Goal: Find specific page/section: Find specific page/section

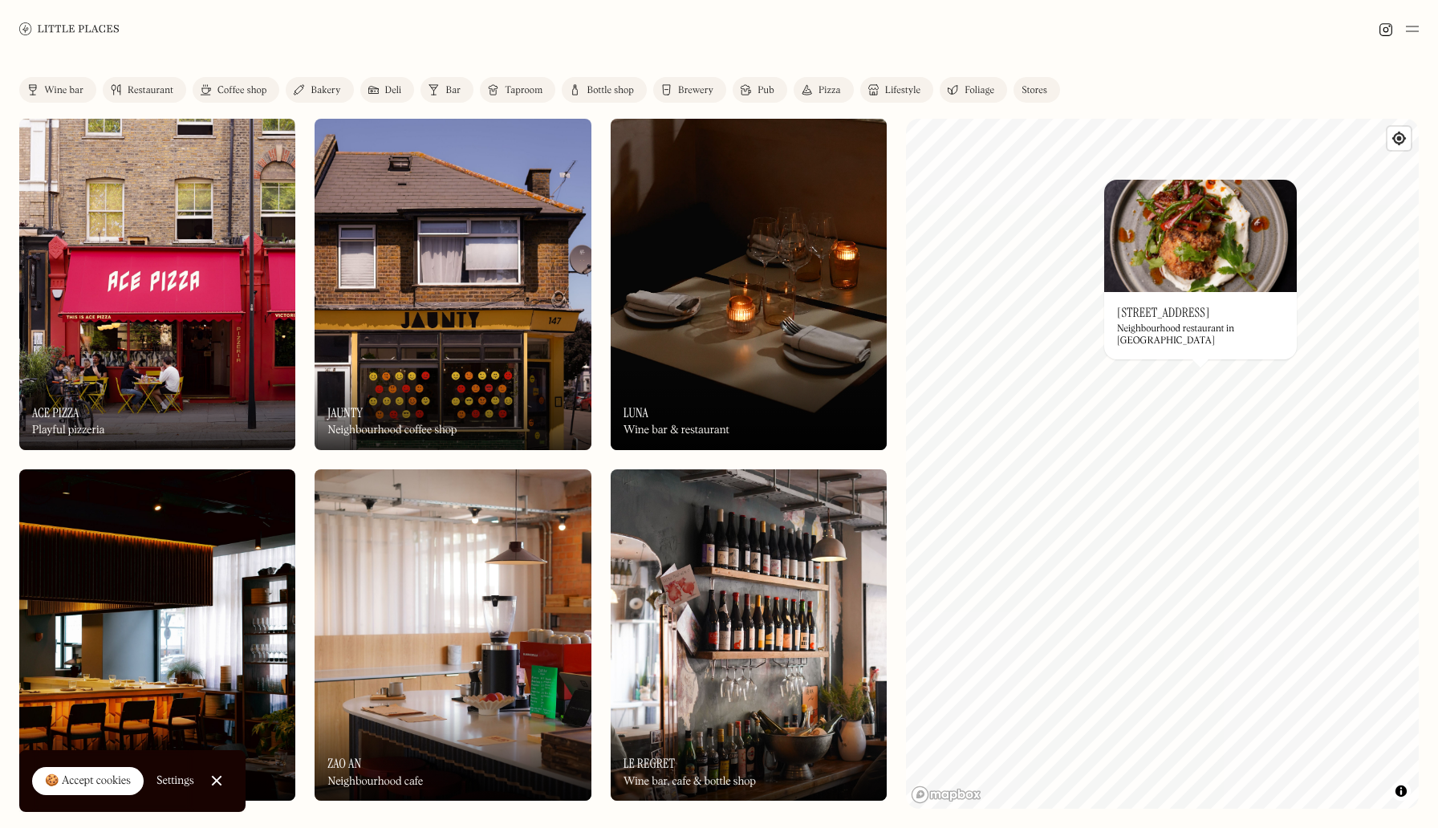
click at [1193, 262] on img at bounding box center [1200, 236] width 193 height 112
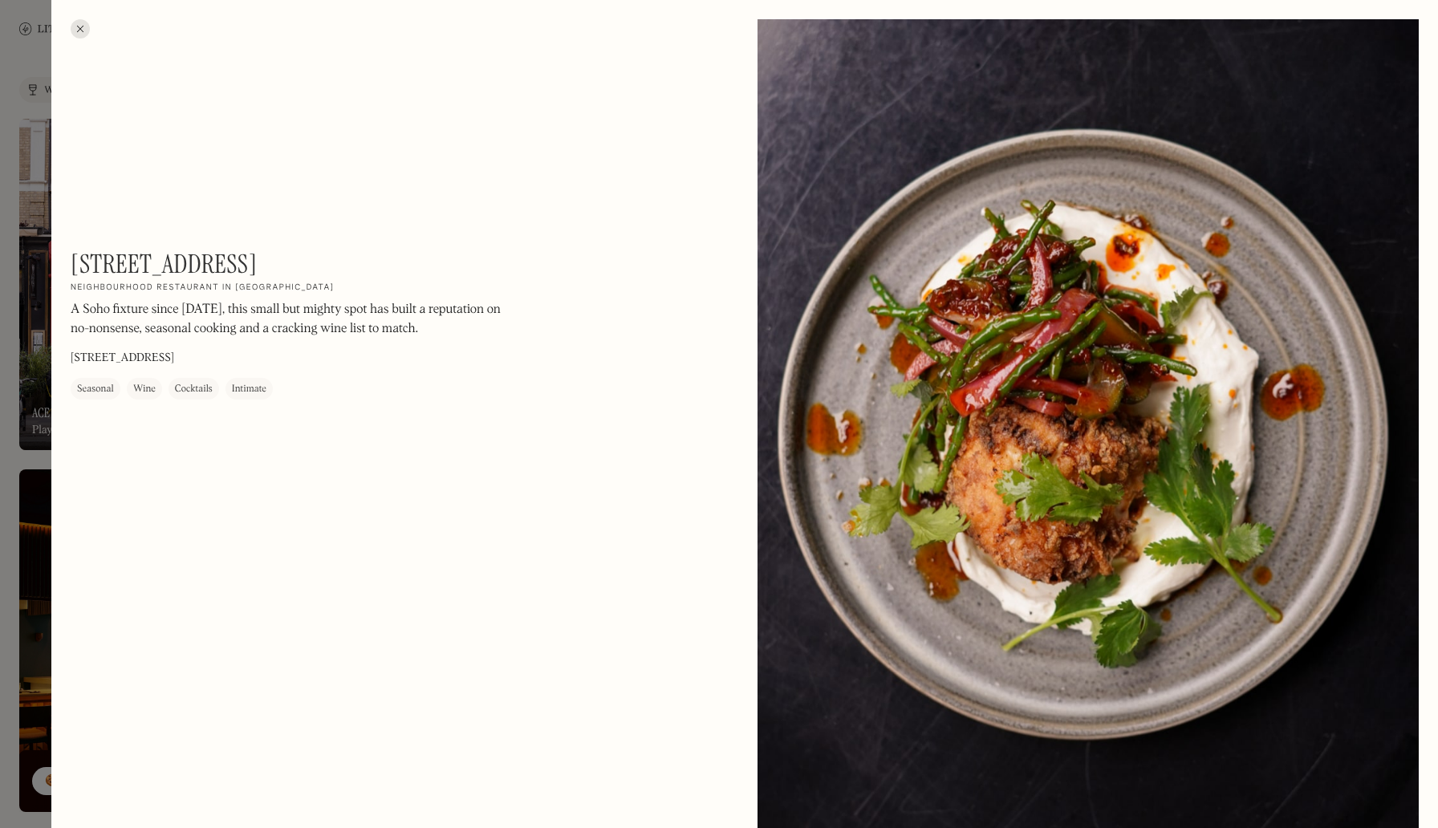
click at [824, 429] on div at bounding box center [1088, 432] width 661 height 827
click at [81, 26] on div at bounding box center [80, 28] width 19 height 19
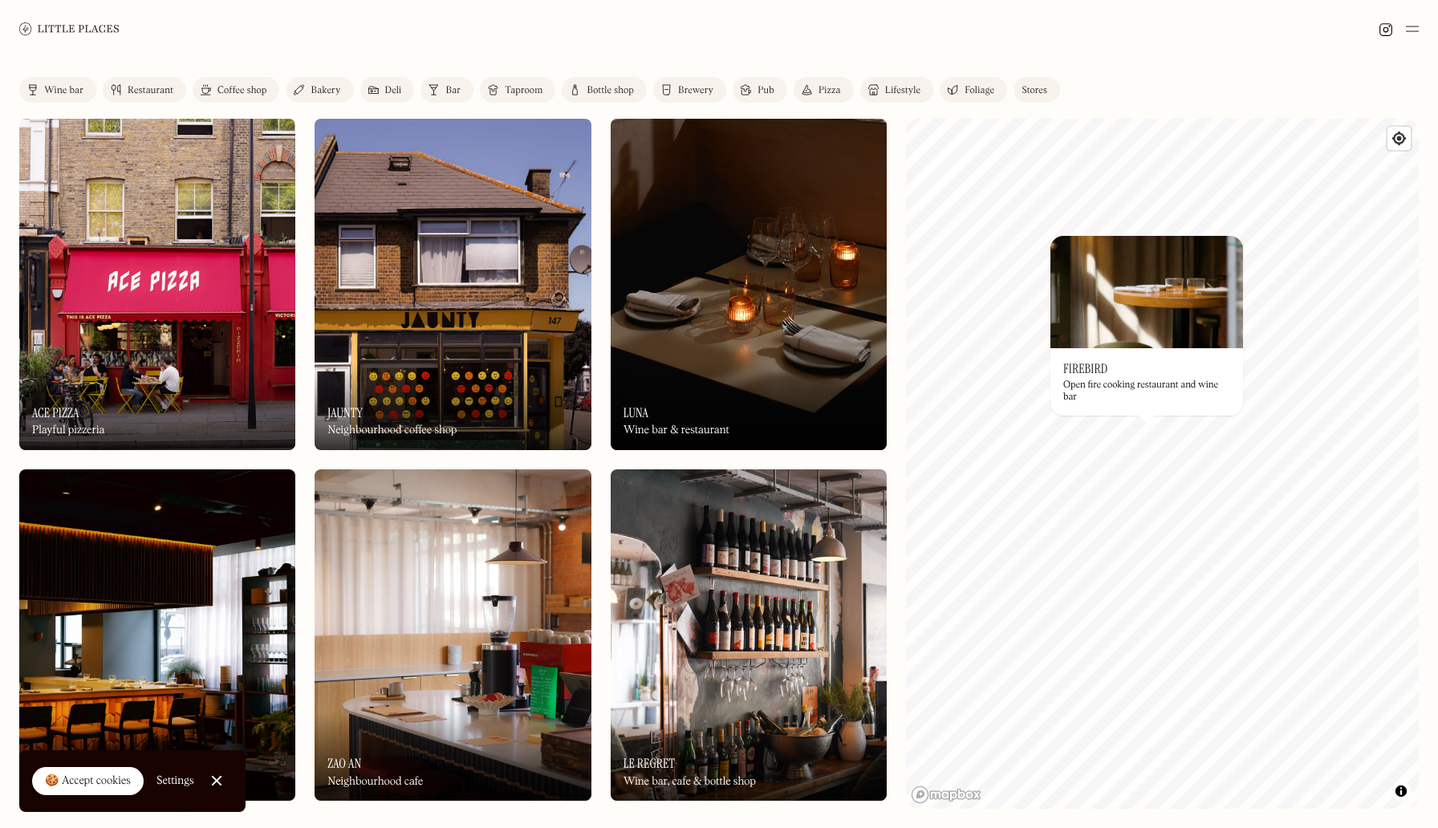
click at [1156, 394] on div "Open fire cooking restaurant and wine bar" at bounding box center [1146, 391] width 167 height 23
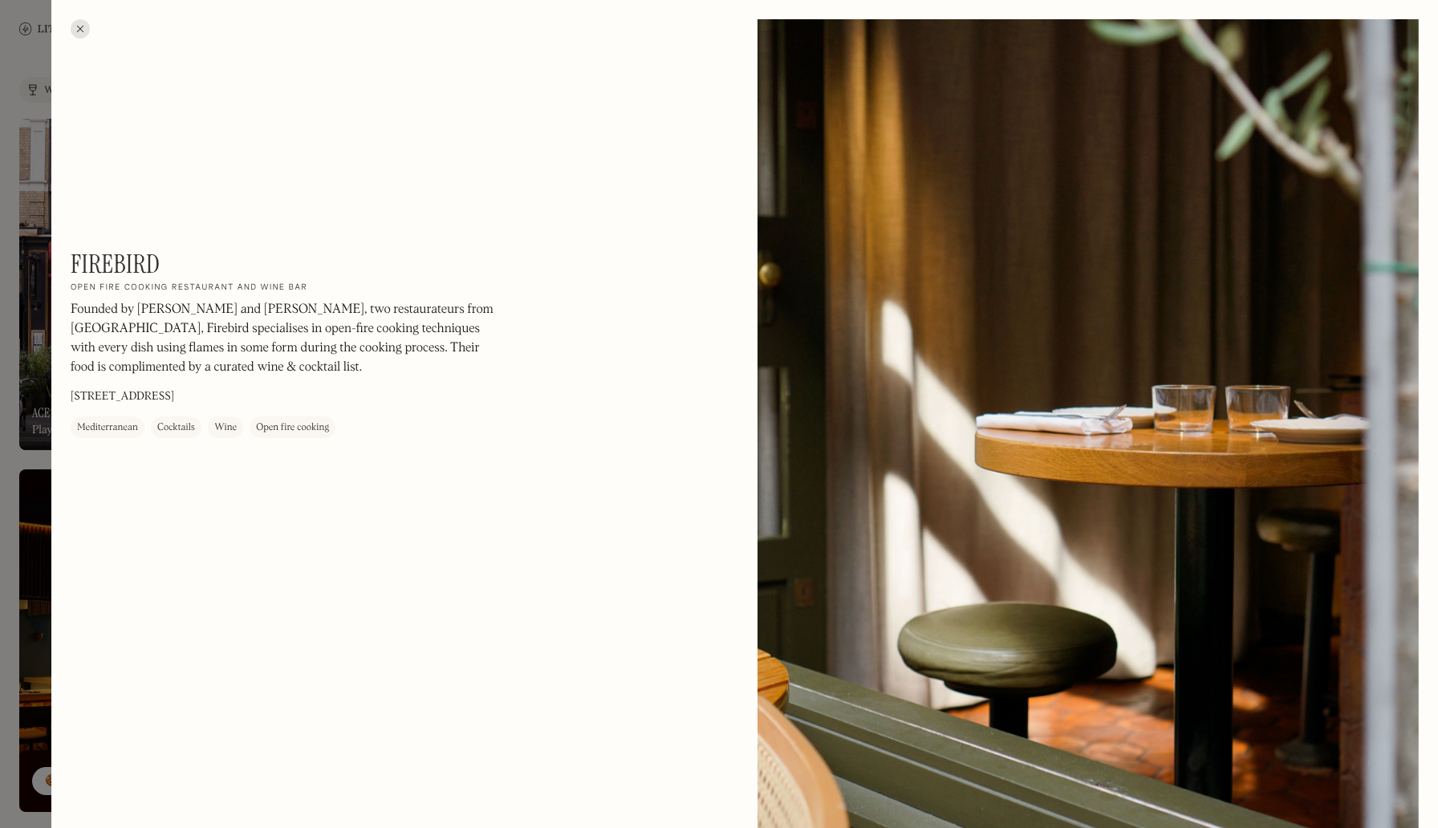
click at [89, 27] on div at bounding box center [80, 28] width 19 height 19
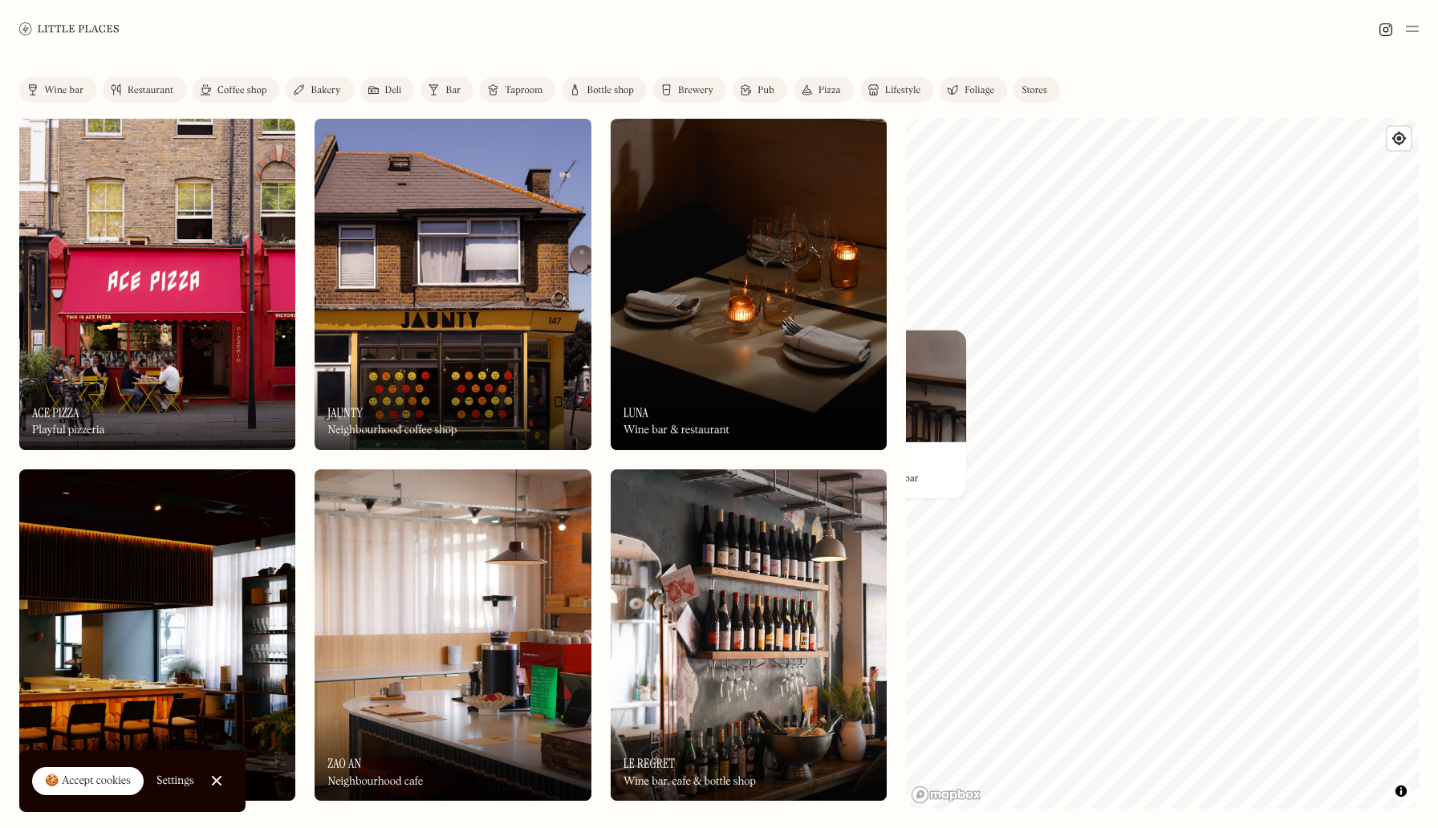
click at [943, 425] on div "© Mapbox © OpenStreetMap Improve this map On Our Radar Marjorie's Parisian rest…" at bounding box center [1162, 464] width 513 height 690
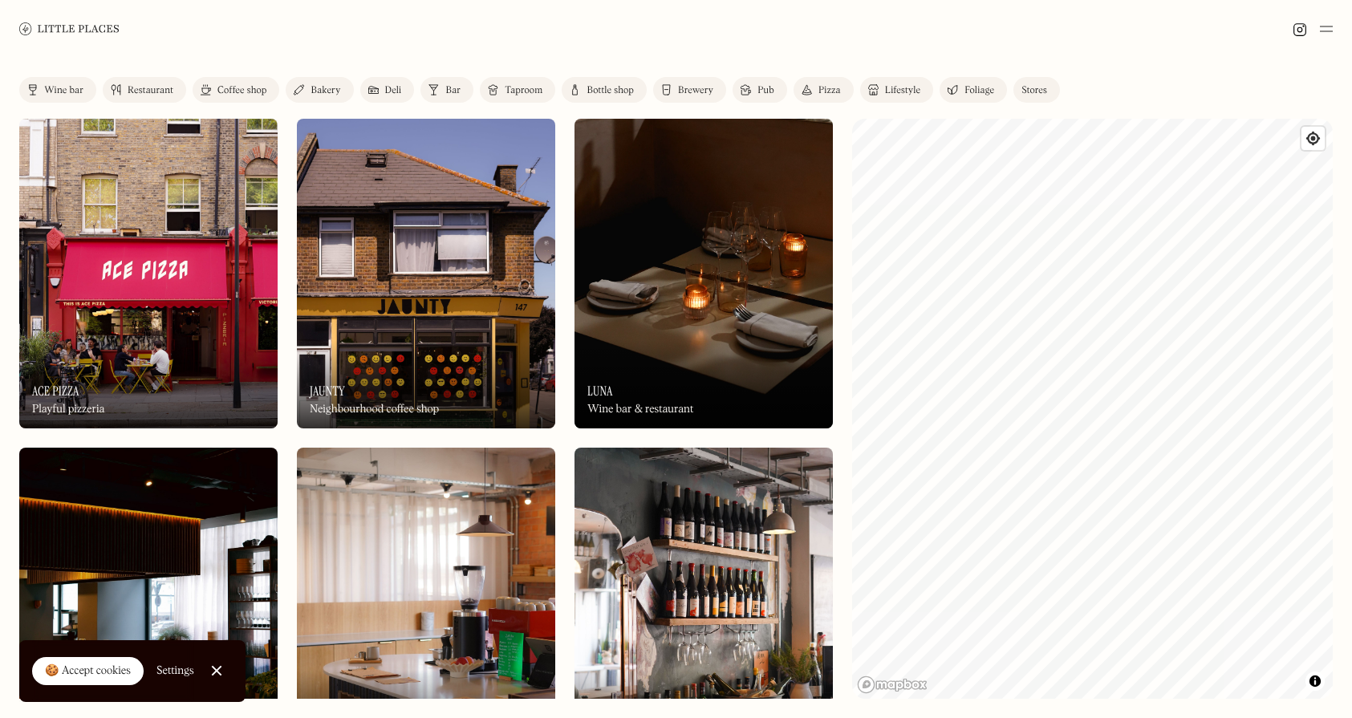
click at [72, 91] on div "Wine bar" at bounding box center [63, 91] width 39 height 10
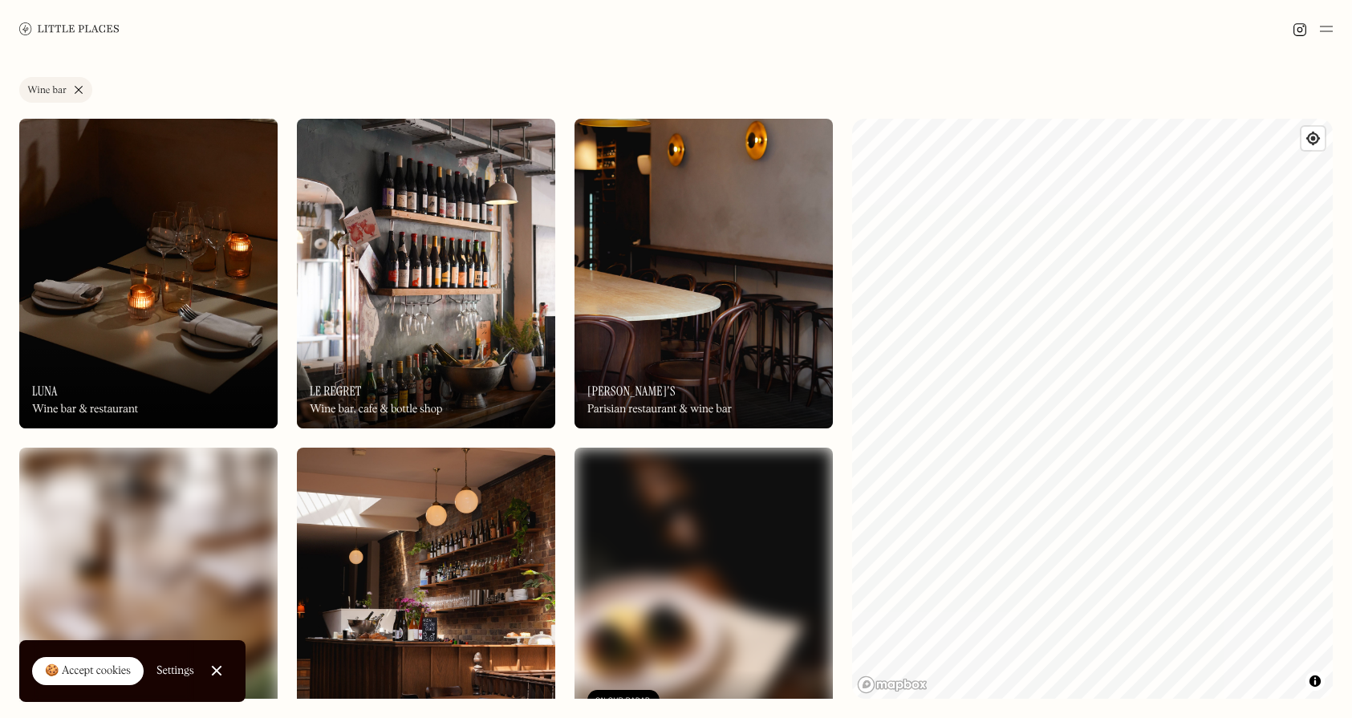
click at [84, 85] on link "Wine bar" at bounding box center [55, 90] width 73 height 26
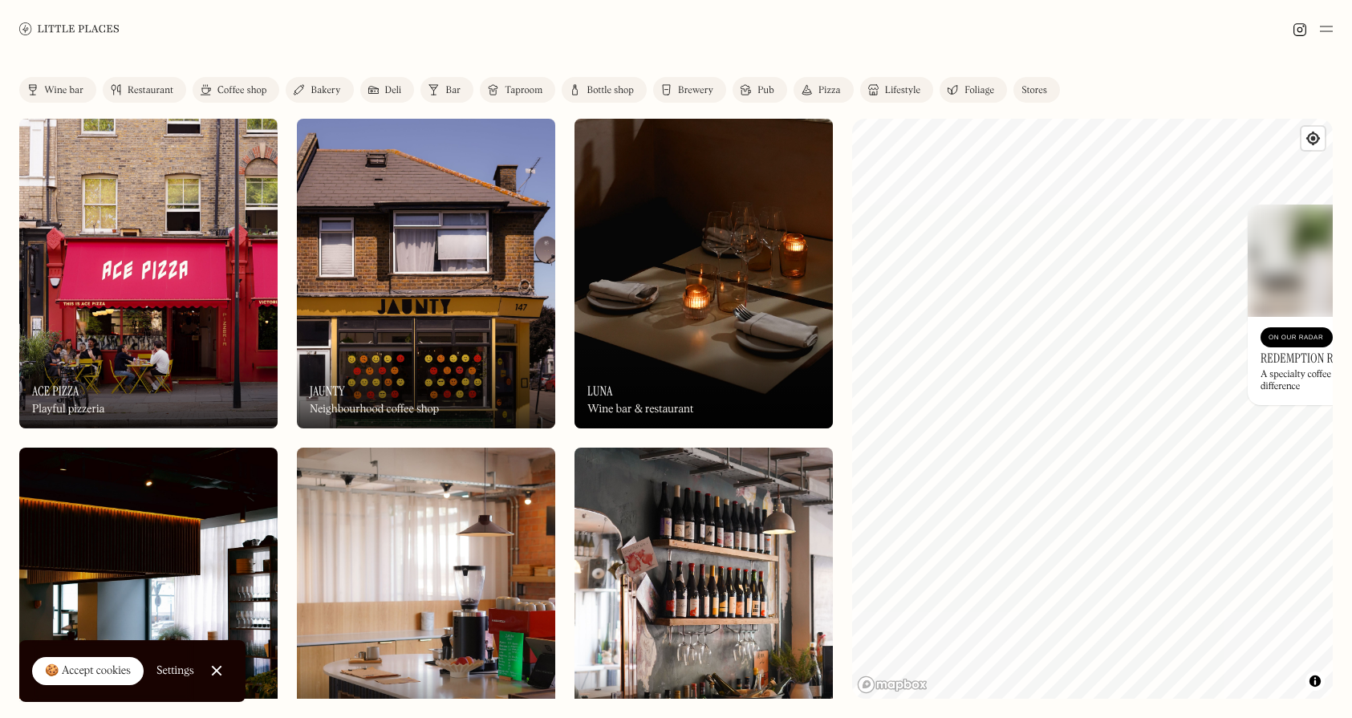
click at [1303, 29] on img at bounding box center [1300, 29] width 14 height 14
